Goal: Task Accomplishment & Management: Complete application form

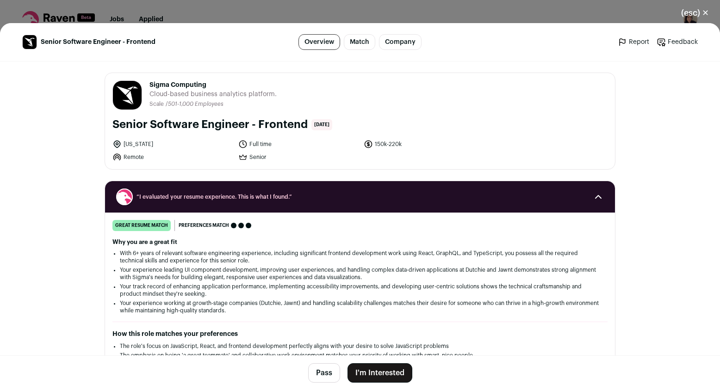
click at [381, 374] on button "I'm Interested" at bounding box center [379, 373] width 65 height 19
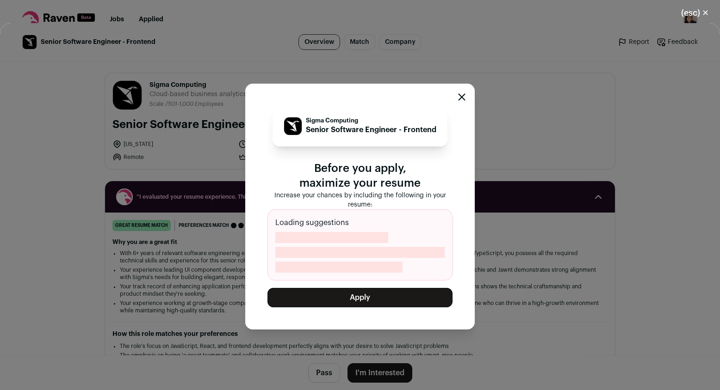
click at [369, 295] on button "Apply" at bounding box center [359, 297] width 185 height 19
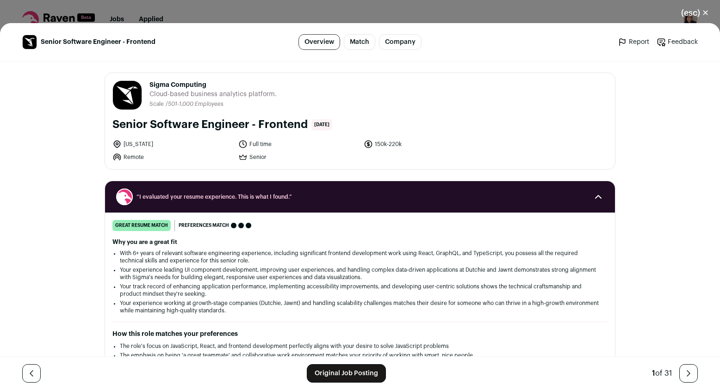
click at [692, 11] on button "(esc) ✕" at bounding box center [695, 13] width 50 height 20
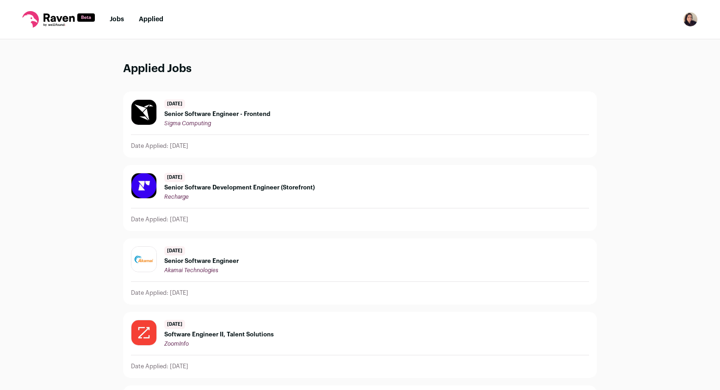
click at [116, 15] on li "Jobs" at bounding box center [117, 19] width 14 height 9
click at [682, 22] on nav "Jobs Applied Settings Notifications Preferences Resume Subscription FAQs Logout" at bounding box center [360, 19] width 720 height 39
click at [687, 22] on img "Open dropdown" at bounding box center [690, 19] width 15 height 15
click at [625, 69] on link "Subscription" at bounding box center [646, 67] width 102 height 22
